Goal: Information Seeking & Learning: Learn about a topic

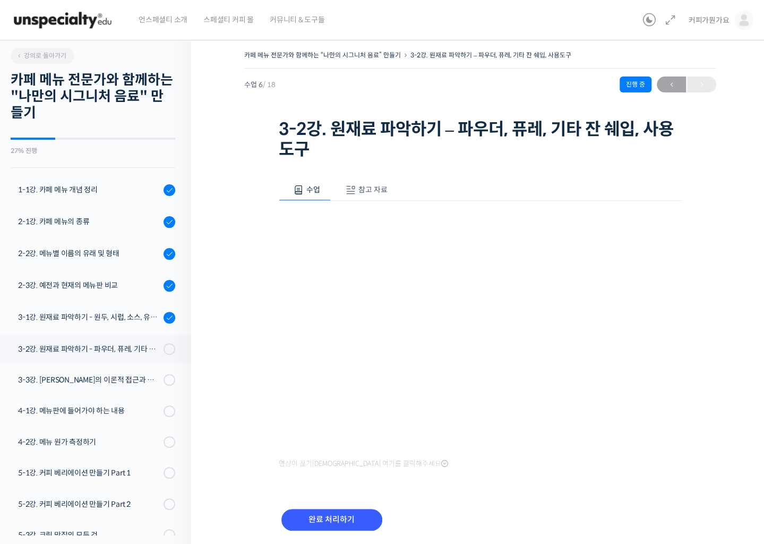
click at [371, 194] on span "참고 자료" at bounding box center [372, 190] width 29 height 10
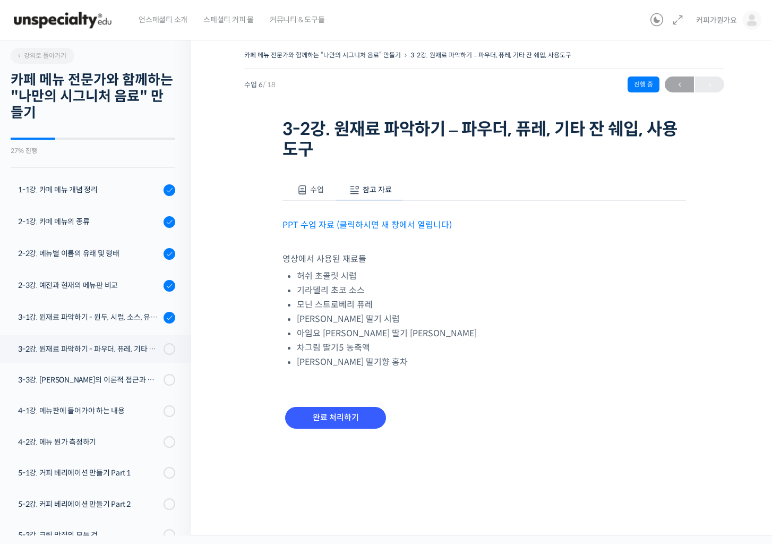
click at [379, 219] on link "PPT 수업 자료 (클릭하시면 새 창에서 열립니다)" at bounding box center [366, 224] width 169 height 11
click at [319, 200] on div "수업 참고 자료" at bounding box center [484, 190] width 404 height 22
click at [315, 190] on span "수업" at bounding box center [317, 190] width 14 height 10
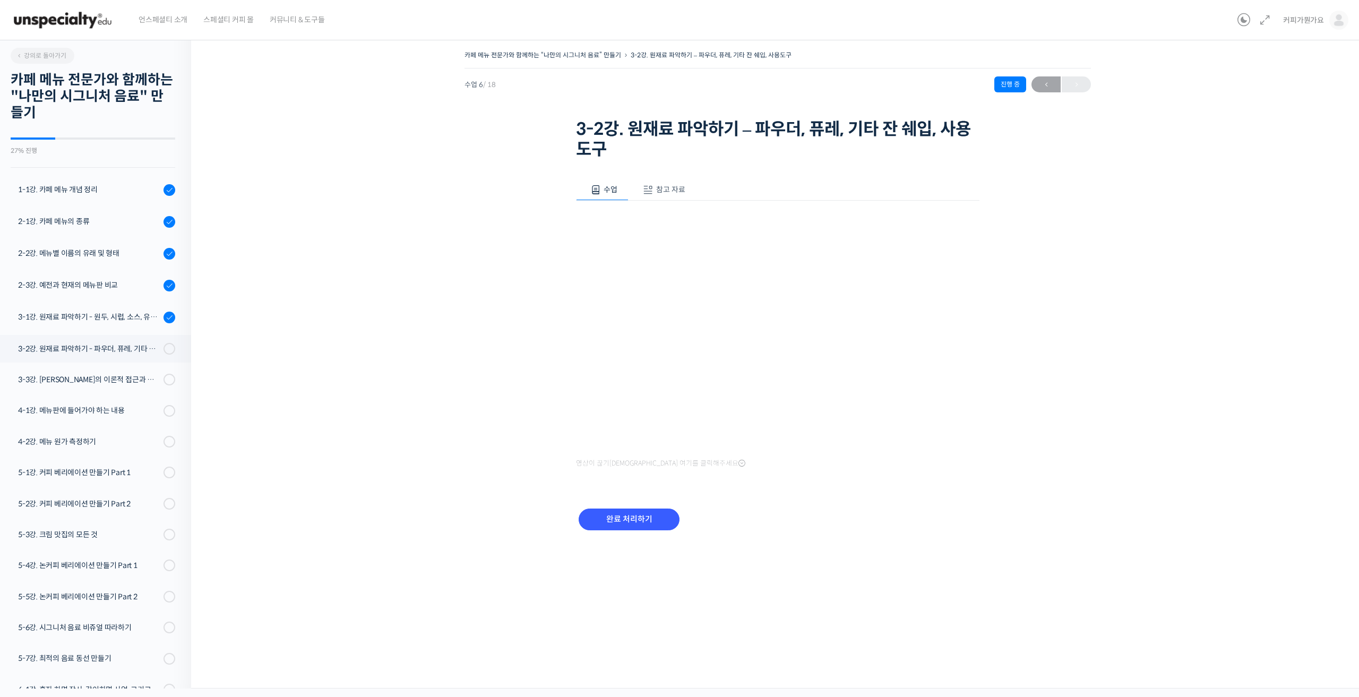
click at [764, 87] on div "수업 6 / 18 진행 중 ← 이전" at bounding box center [778, 84] width 627 height 16
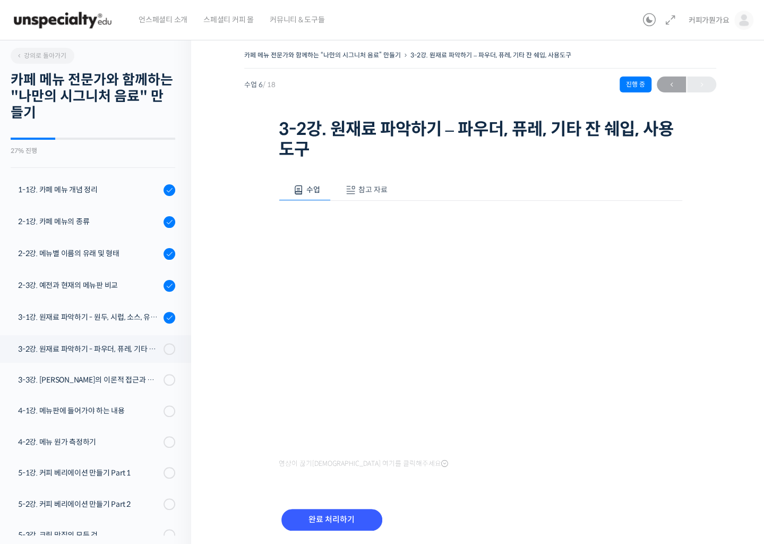
scroll to position [35, 0]
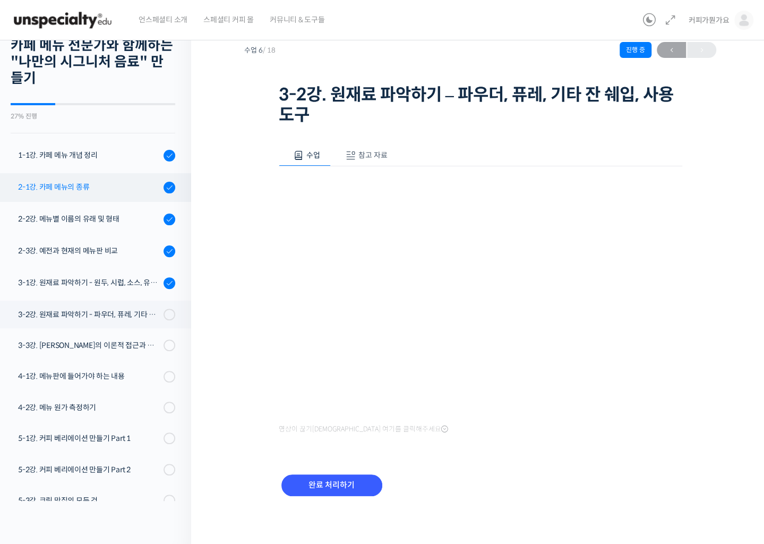
click at [156, 200] on link "2-1강. 카페 메뉴의 종류" at bounding box center [93, 187] width 196 height 29
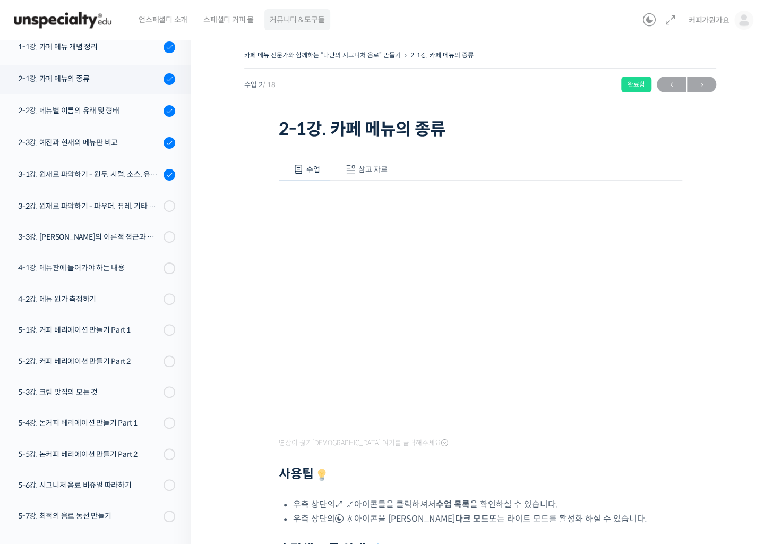
scroll to position [167, 0]
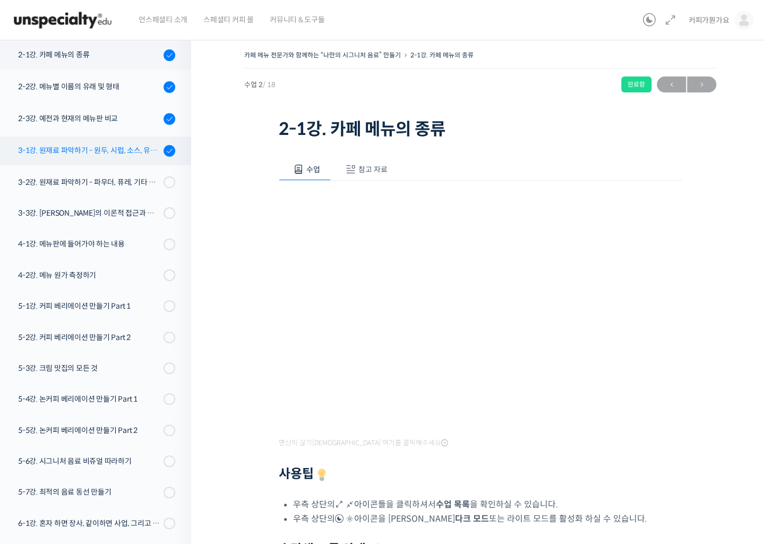
click at [87, 151] on div "3-1강. 원재료 파악하기 - 원두, 시럽, 소스, 유제품" at bounding box center [89, 150] width 142 height 12
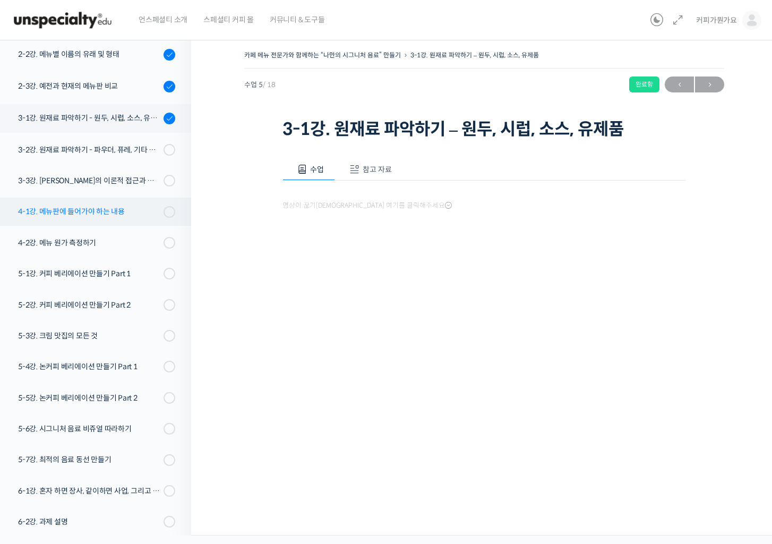
scroll to position [208, 0]
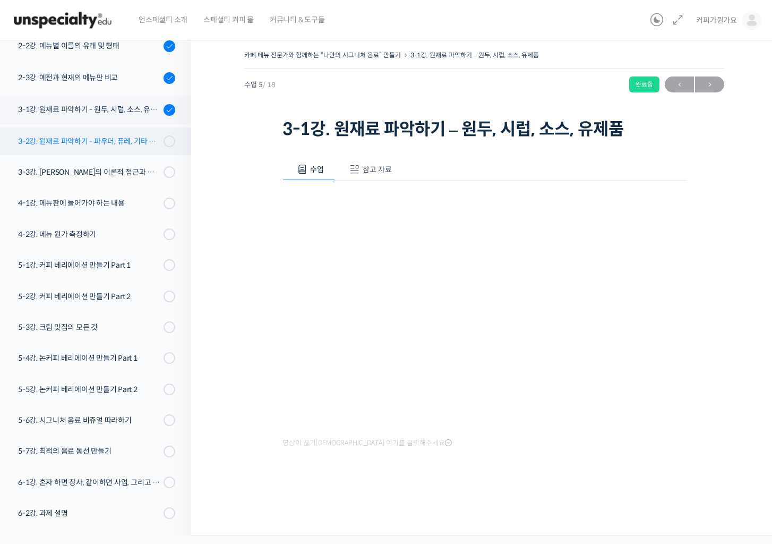
click at [115, 144] on div "3-2강. 원재료 파악하기 - 파우더, 퓨레, 기타 잔 쉐입, 사용도구" at bounding box center [89, 141] width 142 height 12
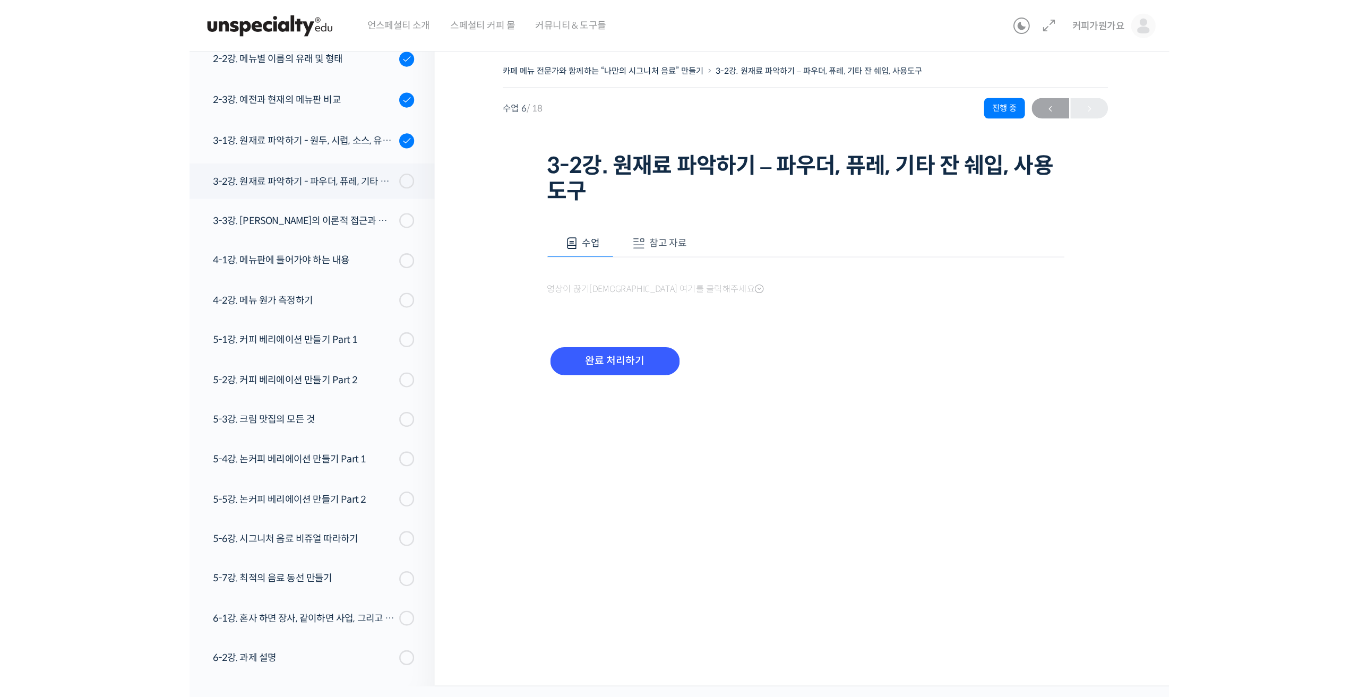
scroll to position [208, 0]
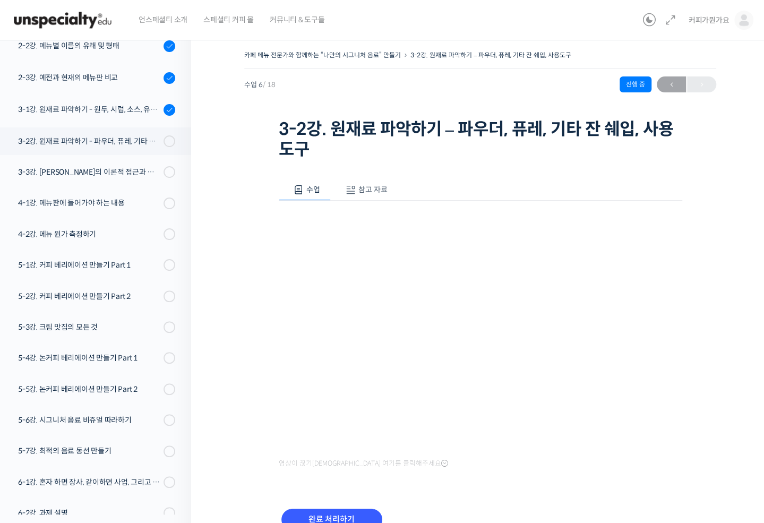
click at [532, 484] on div "수업 참고 자료 영상이 끊기신다면 여기를 클릭해주세요 PPT 수업 자료 (클릭하시면 새 창에서 열립니다) 영상에서 사용된 재료들 허쉬 초콜릿 …" at bounding box center [481, 361] width 404 height 396
click at [741, 123] on div "카페 메뉴 전문가와 함께하는 “나만의 시그니처 음료” 만들기 3-2강. 원재료 파악하기 – 파우더, 퓨레, 기타 잔 쉐입, 사용도구 진행 중 …" at bounding box center [480, 306] width 578 height 549
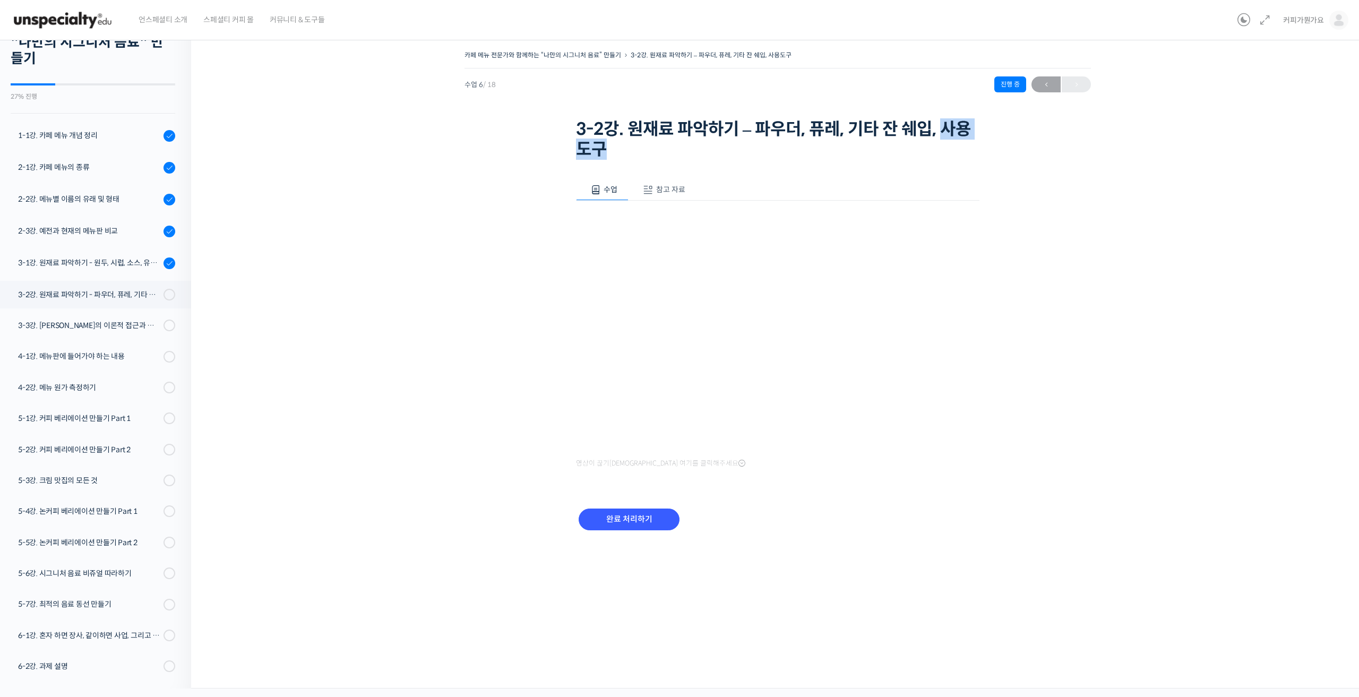
click at [772, 104] on div "카페 메뉴 전문가와 함께하는 “나만의 시그니처 음료” 만들기 3-2강. 원재료 파악하기 – 파우더, 퓨레, 기타 잔 쉐입, 사용도구 진행 중 …" at bounding box center [778, 105] width 627 height 115
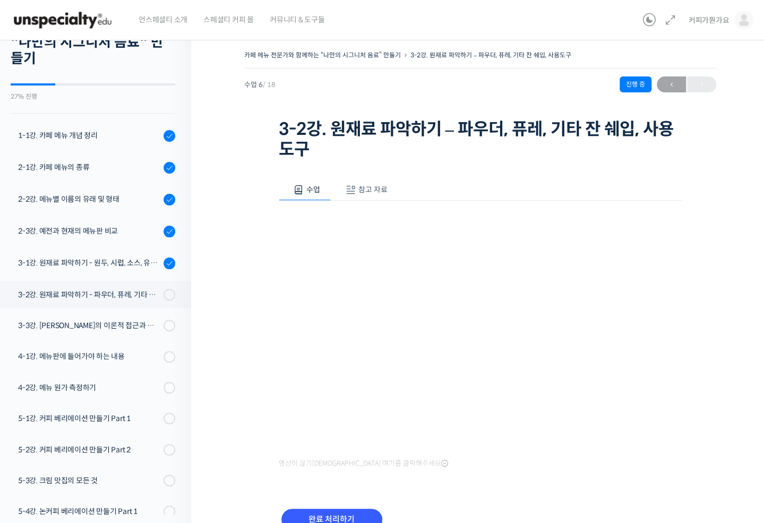
click at [716, 290] on div "카페 메뉴 전문가와 함께하는 “나만의 시그니처 음료” 만들기 3-2강. 원재료 파악하기 – 파우더, 퓨레, 기타 잔 쉐입, 사용도구 진행 중 …" at bounding box center [480, 306] width 578 height 549
click at [717, 290] on div "카페 메뉴 전문가와 함께하는 “나만의 시그니처 음료” 만들기 3-2강. 원재료 파악하기 – 파우더, 퓨레, 기타 잔 쉐입, 사용도구 진행 중 …" at bounding box center [480, 306] width 578 height 549
click at [721, 370] on div "카페 메뉴 전문가와 함께하는 “나만의 시그니처 음료” 만들기 3-2강. 원재료 파악하기 – 파우더, 퓨레, 기타 잔 쉐입, 사용도구 진행 중 …" at bounding box center [480, 306] width 578 height 549
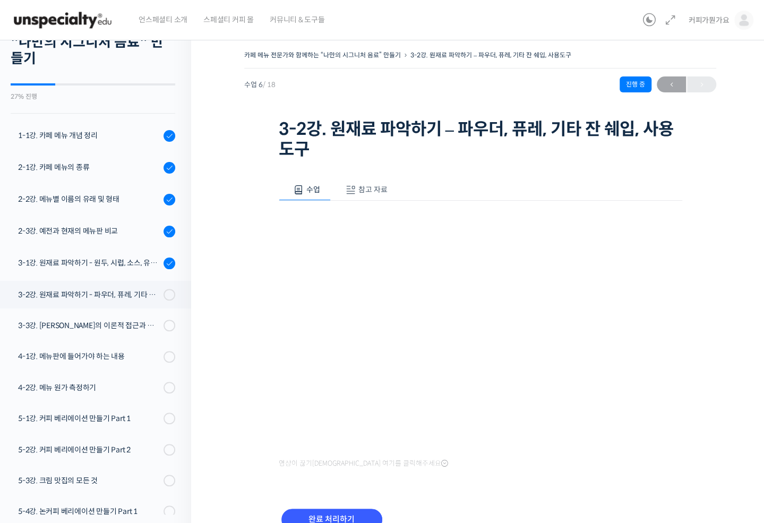
click at [728, 370] on div "카페 메뉴 전문가와 함께하는 “나만의 시그니처 음료” 만들기 3-2강. 원재료 파악하기 – 파우더, 퓨레, 기타 잔 쉐입, 사용도구 진행 중 …" at bounding box center [480, 306] width 578 height 549
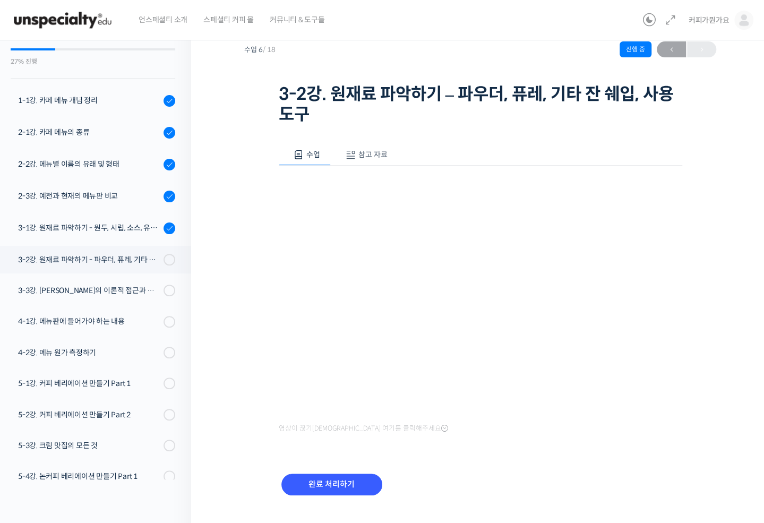
scroll to position [55, 0]
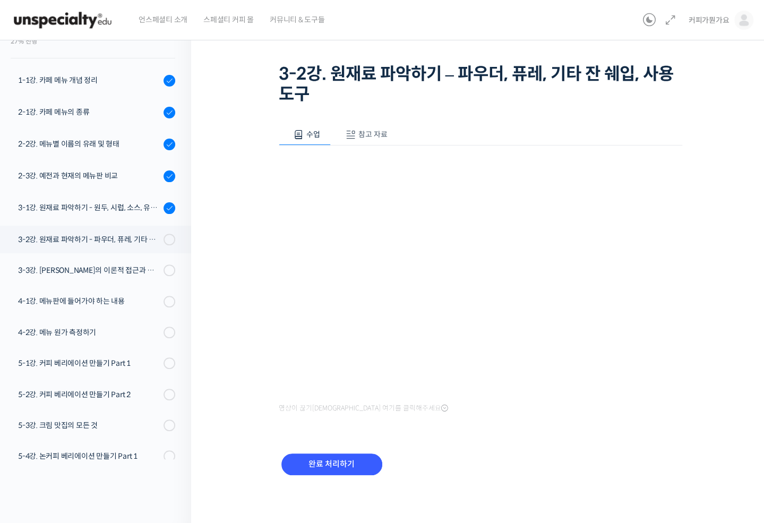
click at [576, 475] on div "완료 처리하기" at bounding box center [481, 472] width 404 height 61
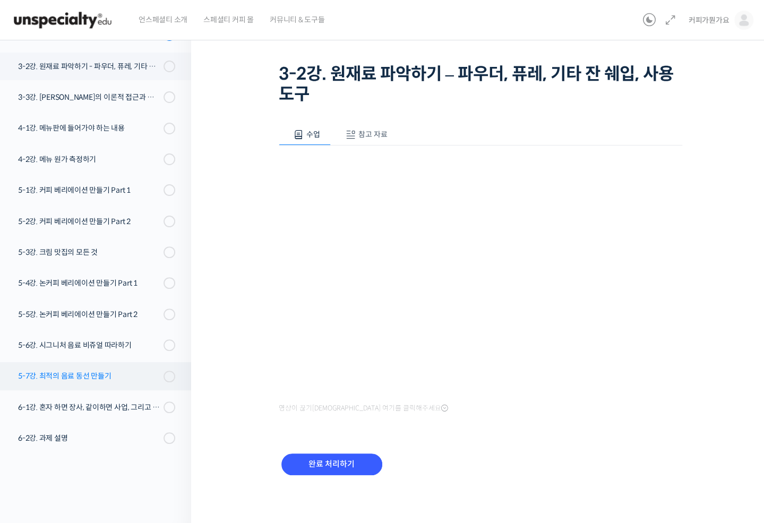
scroll to position [228, 0]
click at [593, 474] on div "완료 처리하기" at bounding box center [481, 472] width 404 height 61
